Goal: Information Seeking & Learning: Find specific fact

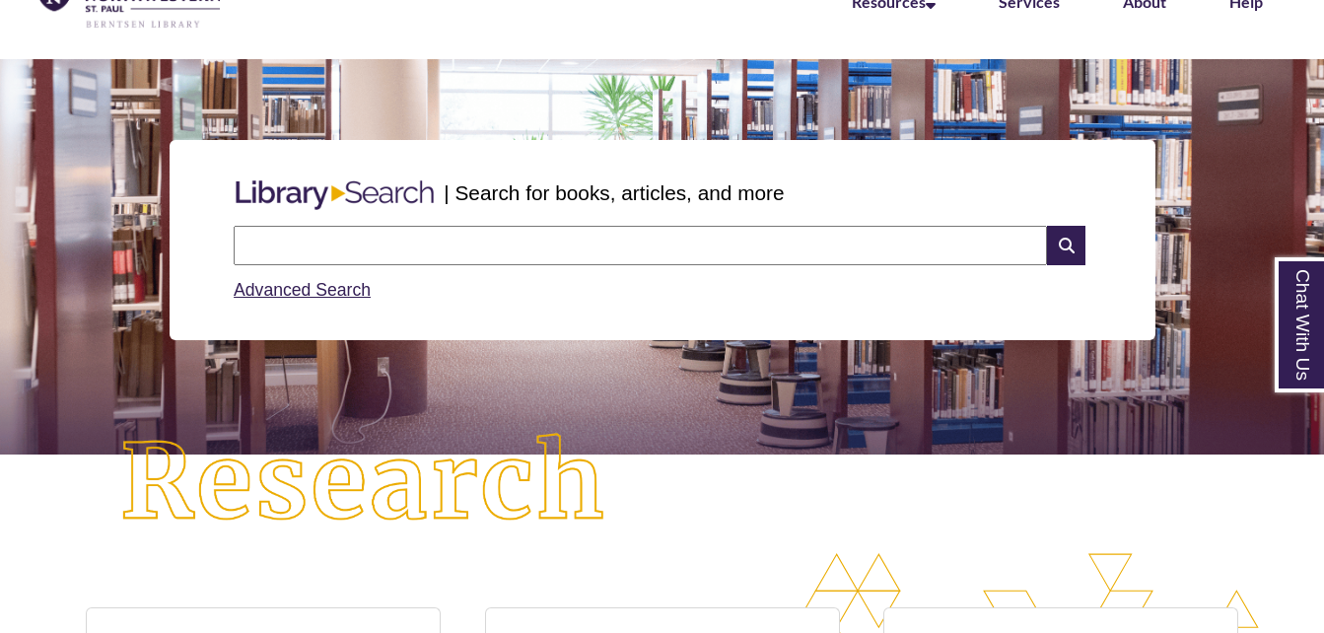
scroll to position [296, 0]
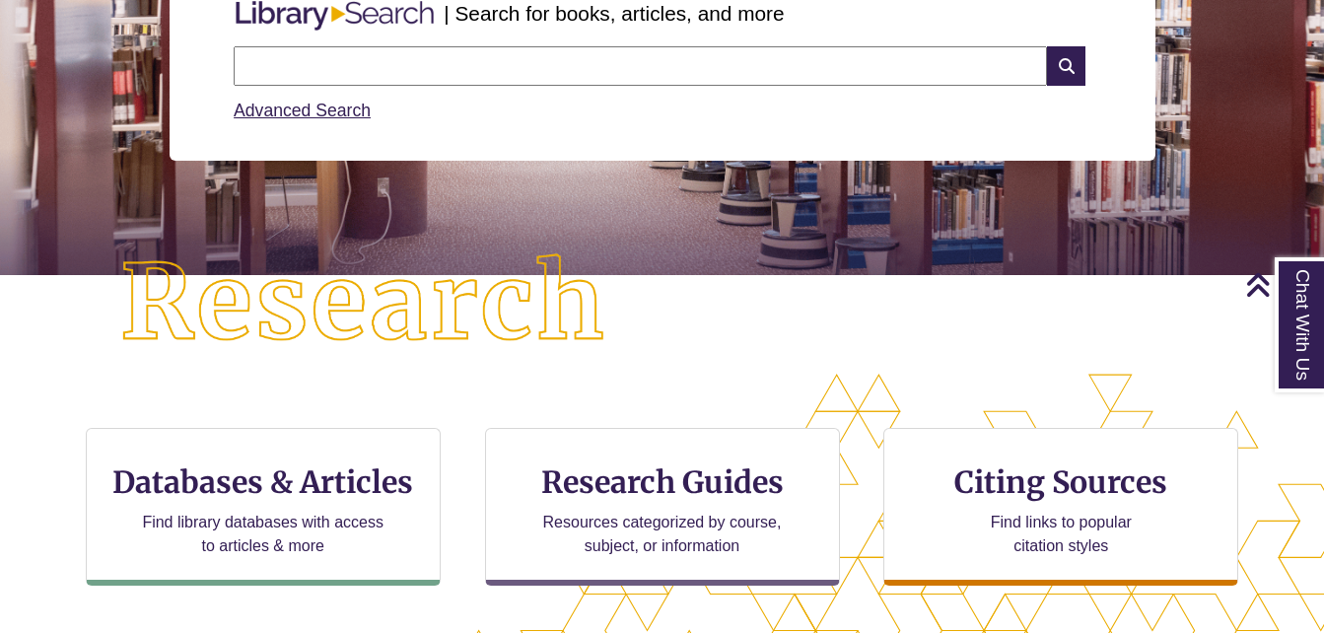
click at [407, 291] on img at bounding box center [363, 303] width 595 height 207
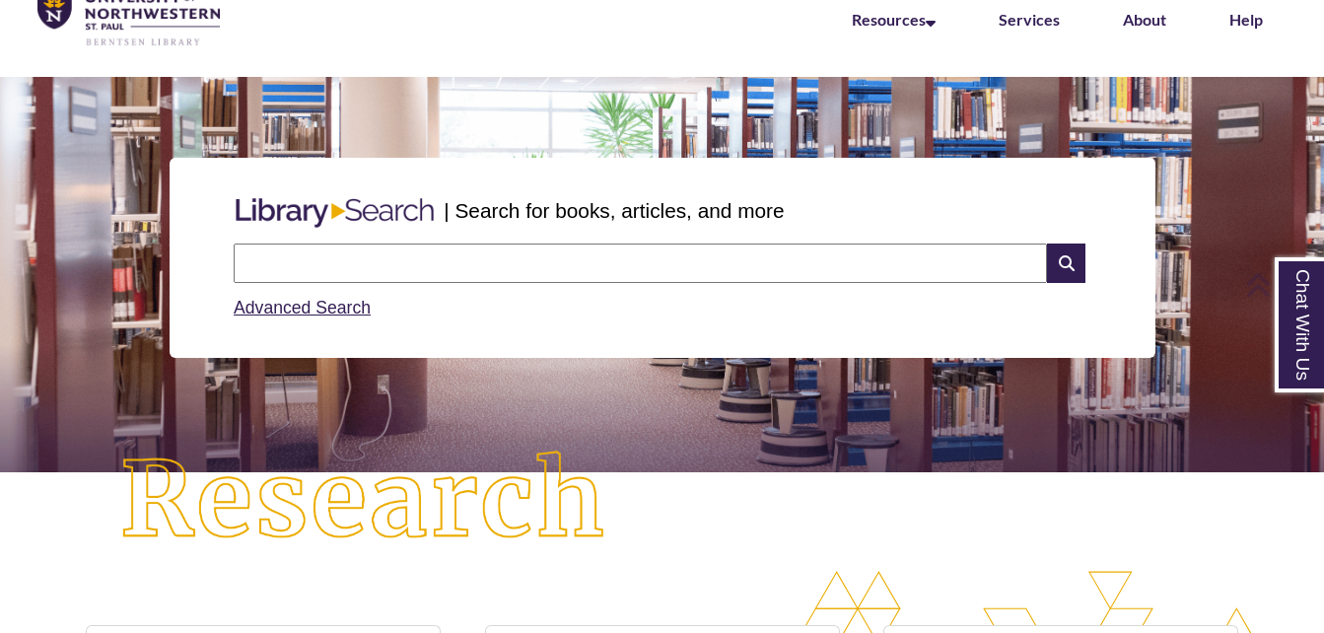
click at [588, 263] on input "text" at bounding box center [640, 262] width 813 height 39
type input "*"
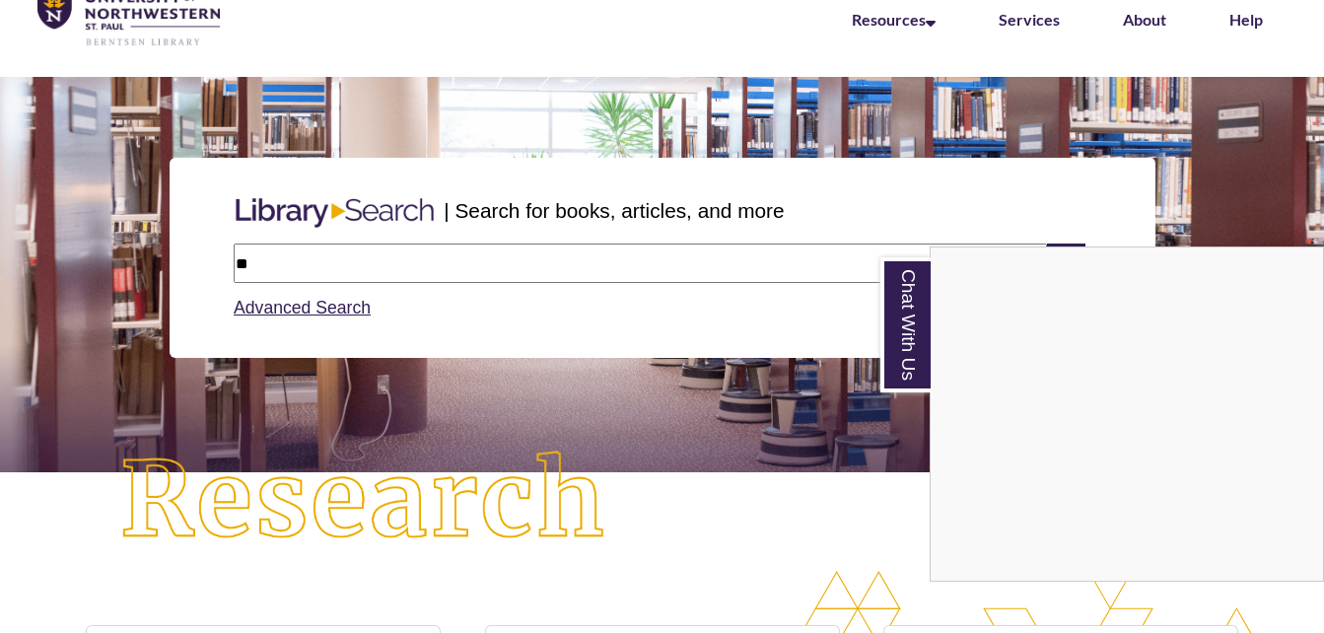
type input "*"
type input "**********"
